Goal: Task Accomplishment & Management: Manage account settings

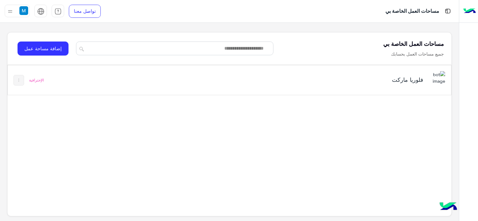
click at [269, 80] on h5 "فلوريا ماركت" at bounding box center [345, 80] width 155 height 8
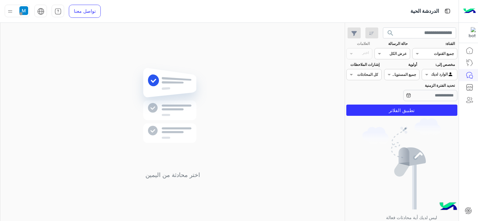
click at [8, 11] on img at bounding box center [10, 12] width 8 height 8
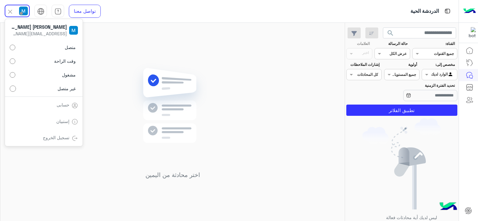
click at [63, 121] on link "إستبيان" at bounding box center [62, 121] width 13 height 5
click at [469, 207] on icon at bounding box center [468, 211] width 8 height 8
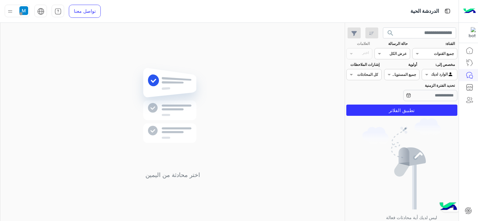
click at [469, 210] on icon at bounding box center [468, 211] width 4 height 3
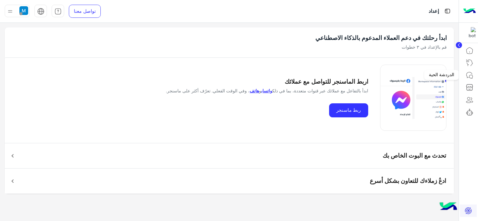
click at [466, 76] on icon at bounding box center [470, 76] width 8 height 8
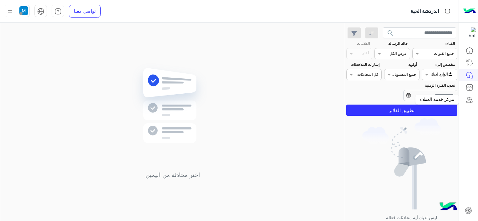
click at [467, 101] on icon at bounding box center [470, 100] width 8 height 8
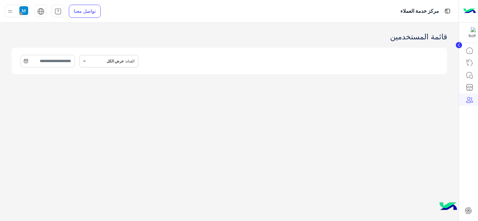
click at [7, 11] on img at bounding box center [10, 12] width 8 height 8
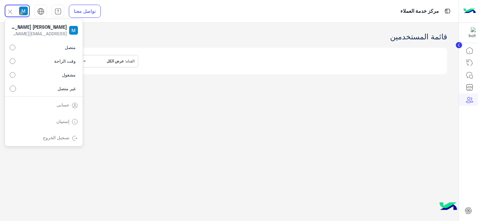
click at [58, 140] on link "تسجيل الخروج" at bounding box center [56, 137] width 27 height 5
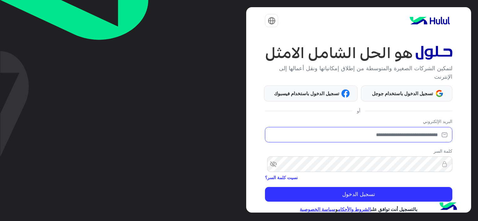
type input "**********"
